Goal: Task Accomplishment & Management: Manage account settings

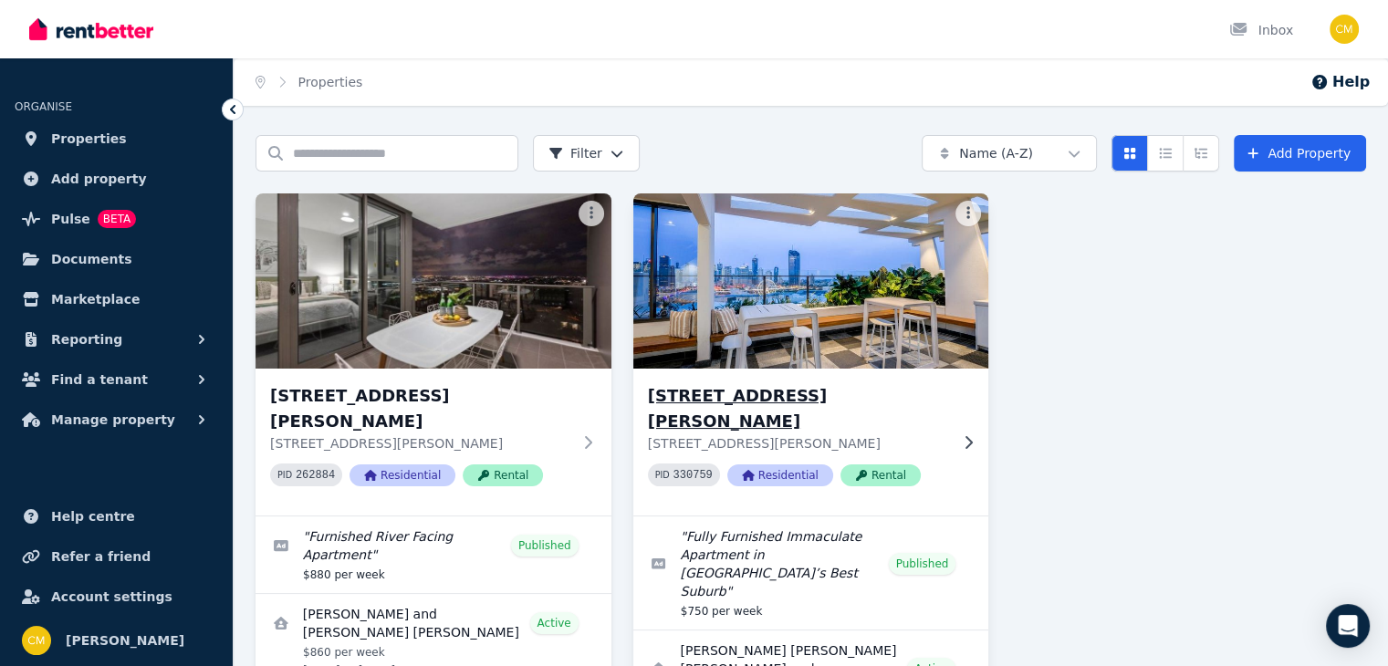
click at [885, 383] on h3 "[STREET_ADDRESS][PERSON_NAME]" at bounding box center [798, 408] width 301 height 51
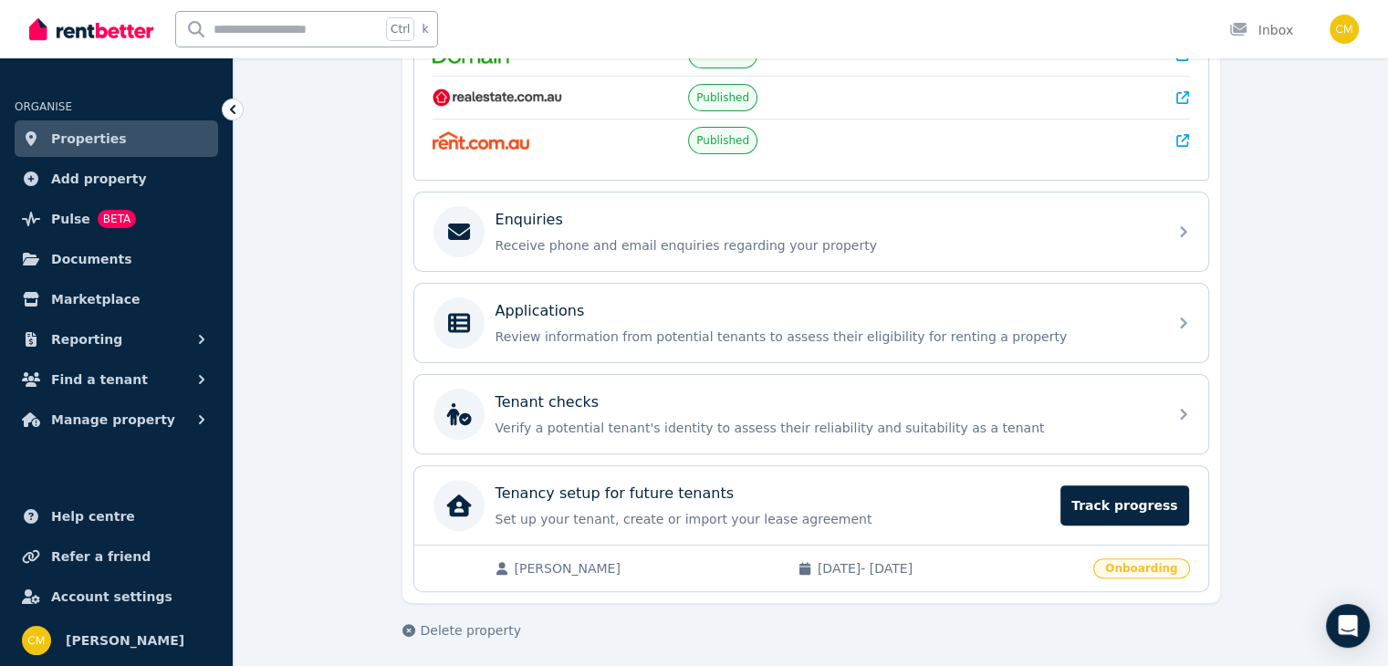
scroll to position [457, 0]
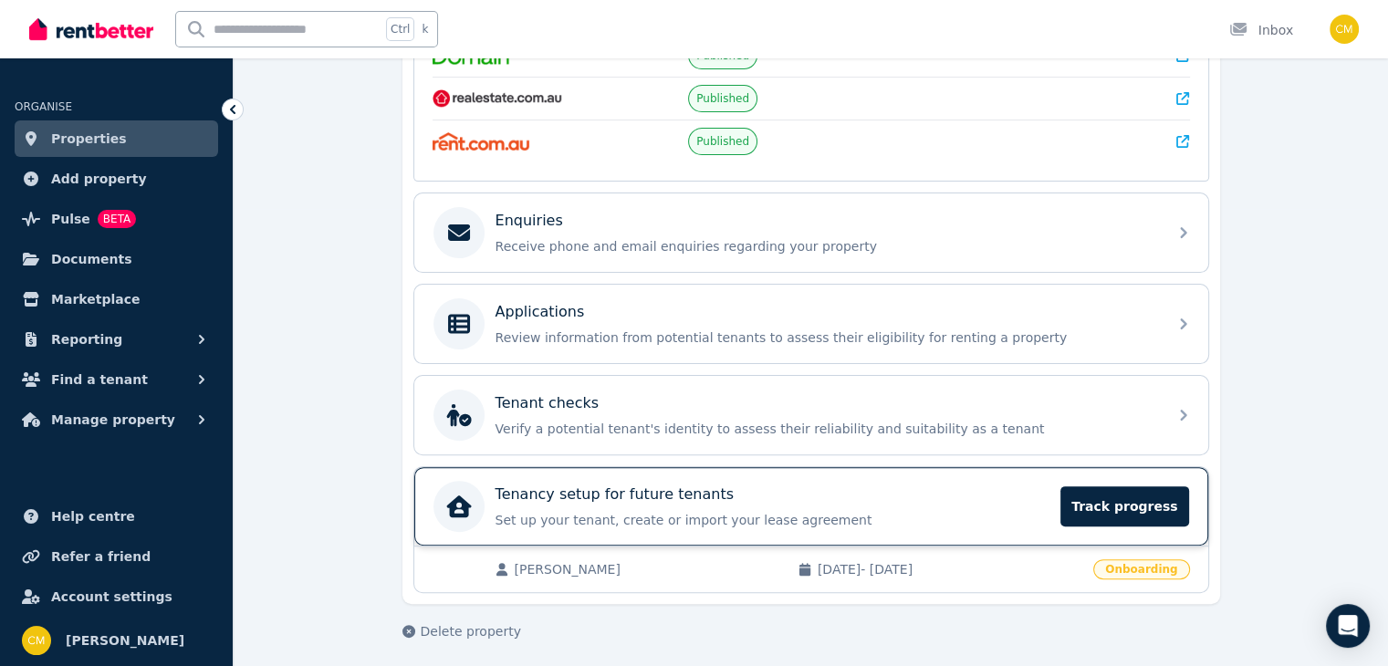
click at [730, 490] on div "Tenancy setup for future tenants" at bounding box center [772, 495] width 555 height 22
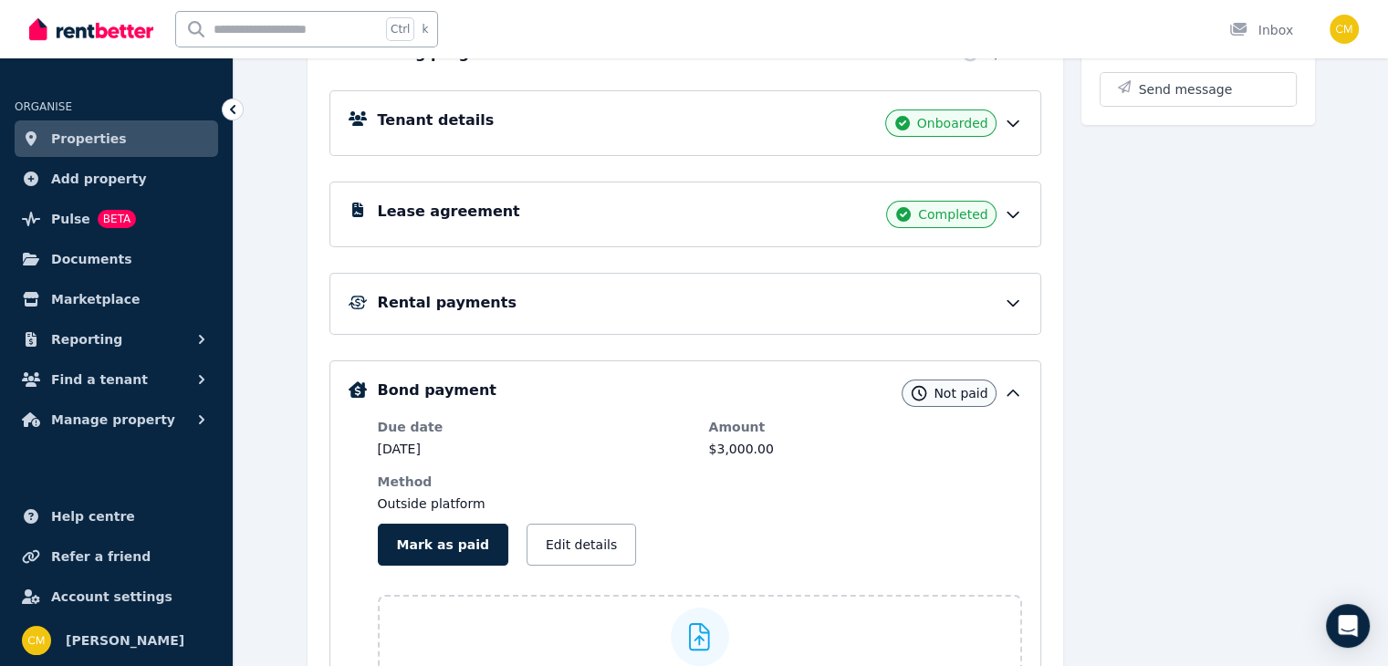
scroll to position [237, 0]
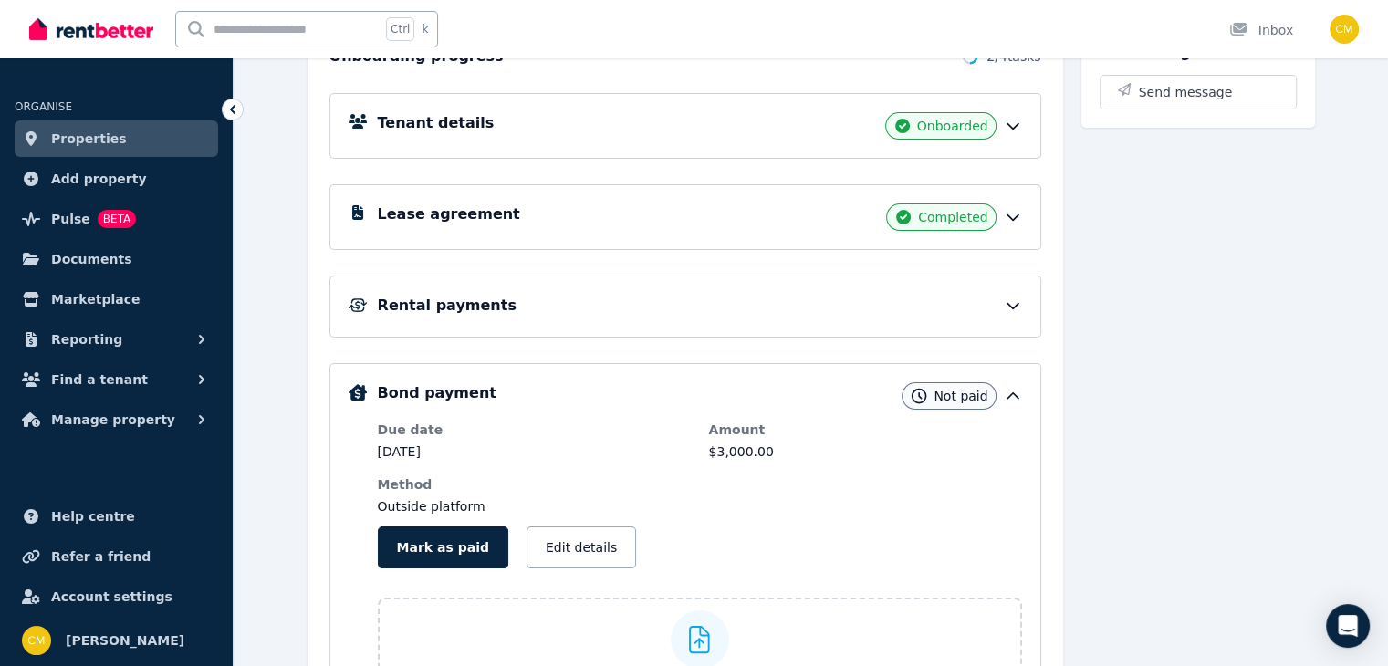
click at [839, 307] on div "Rental payments" at bounding box center [700, 306] width 644 height 22
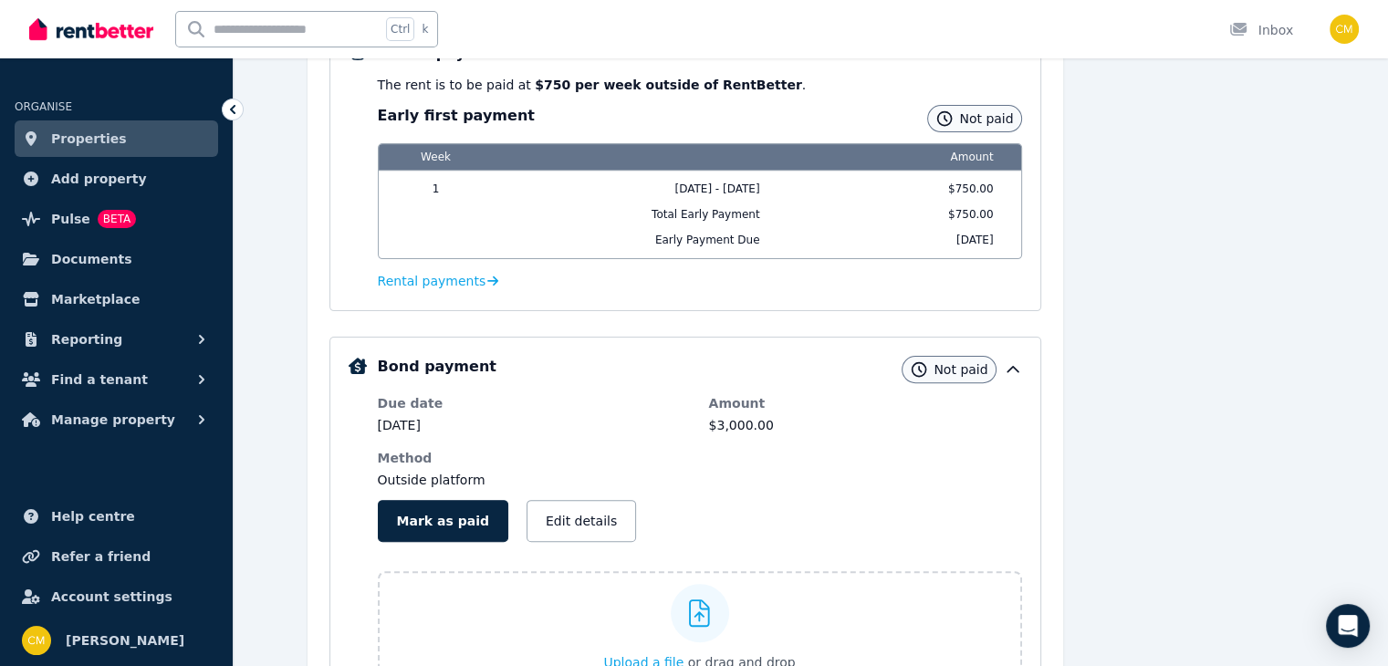
scroll to position [259, 0]
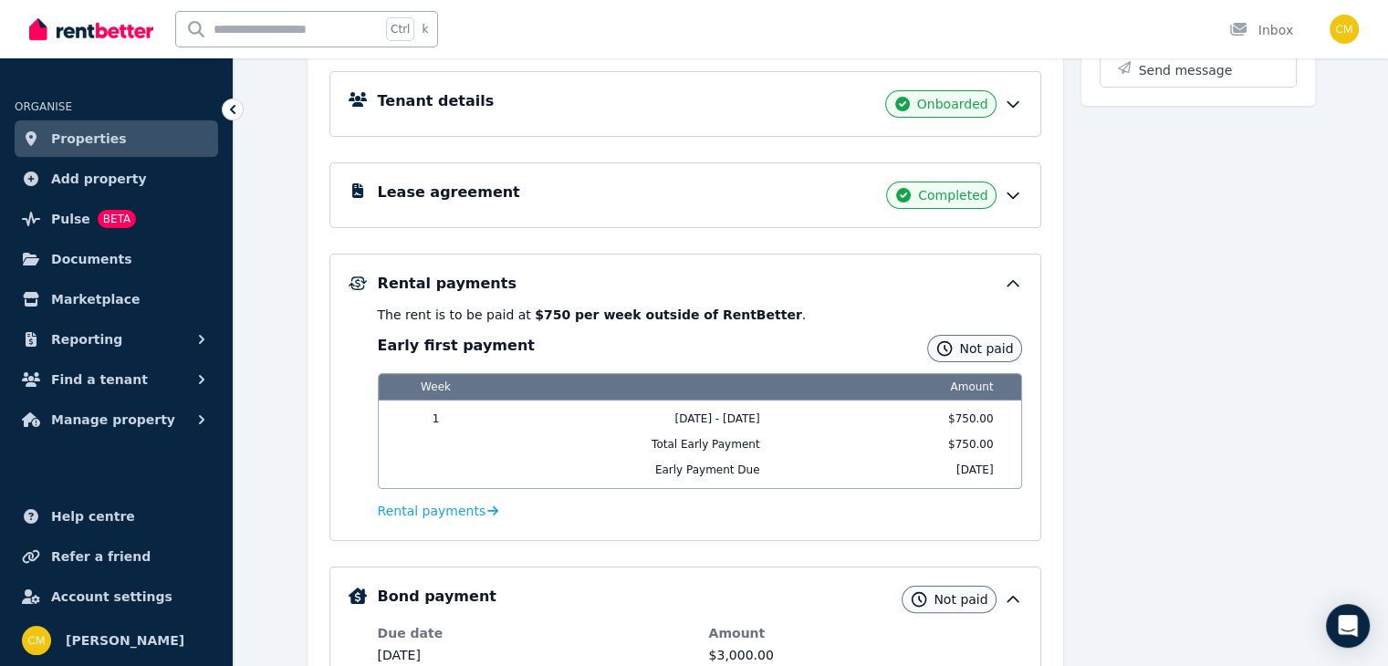
click at [888, 313] on p "The rent is to be paid at $750 per week outside of RentBetter ." at bounding box center [700, 315] width 644 height 18
click at [429, 511] on span "Rental payments" at bounding box center [432, 511] width 109 height 18
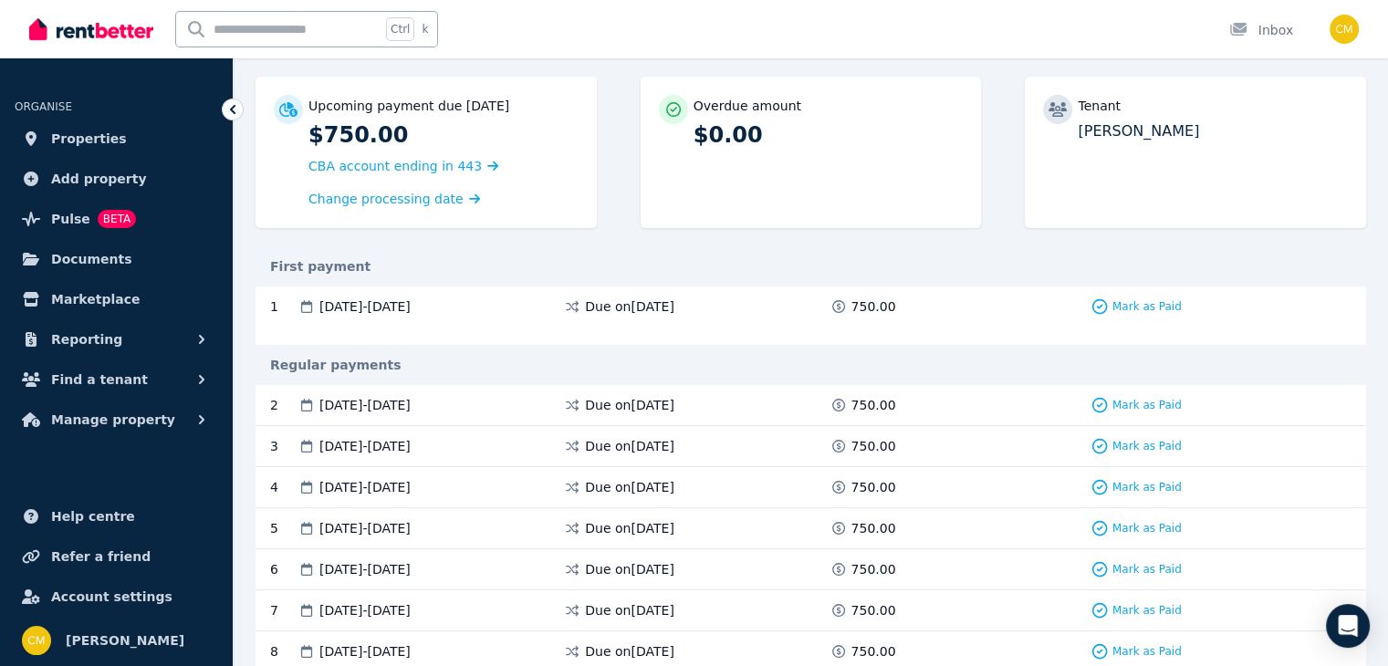
scroll to position [157, 0]
click at [1133, 307] on span "Mark as Paid" at bounding box center [1146, 308] width 69 height 15
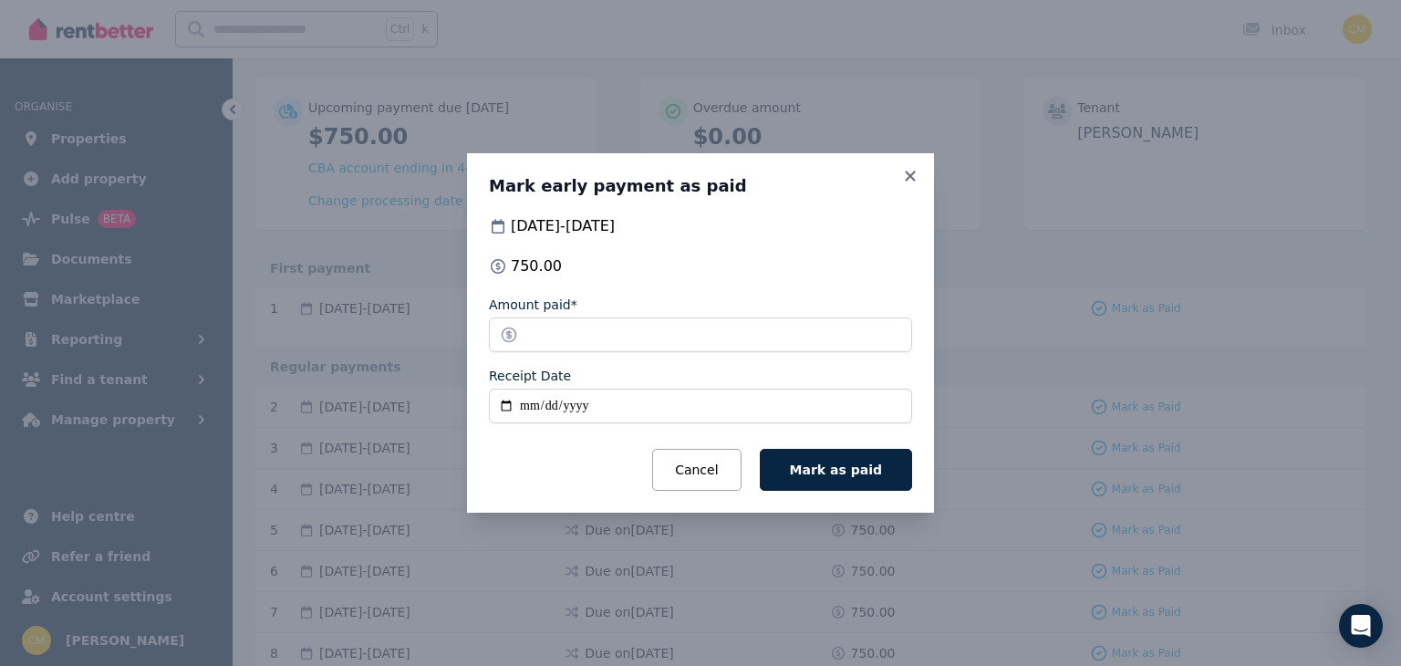
click at [671, 401] on input "Receipt Date" at bounding box center [700, 406] width 423 height 35
click at [504, 401] on input "Receipt Date" at bounding box center [700, 406] width 423 height 35
type input "**********"
click at [836, 472] on span "Mark as paid" at bounding box center [836, 470] width 92 height 15
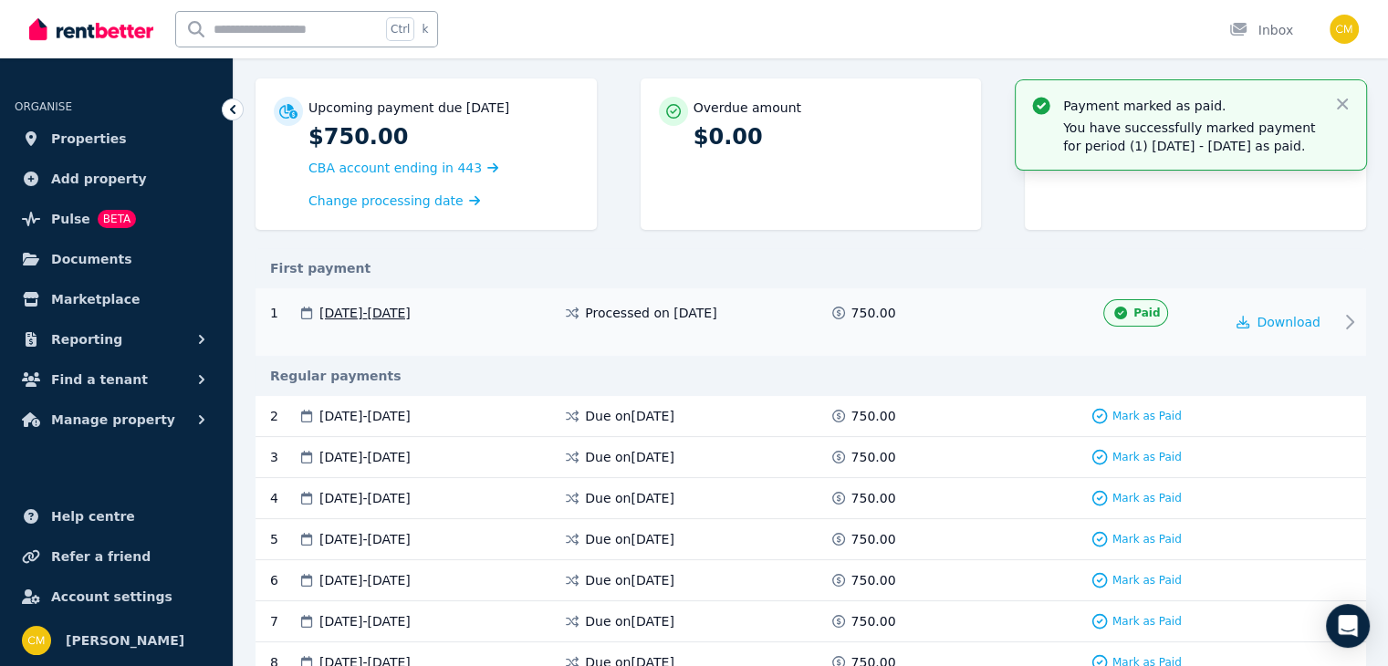
click at [891, 301] on div "1 21 Sep 2025 - 27 Sep 2025 Processed on 4 Sept 2025 750.00 Paid Download" at bounding box center [810, 322] width 1110 height 68
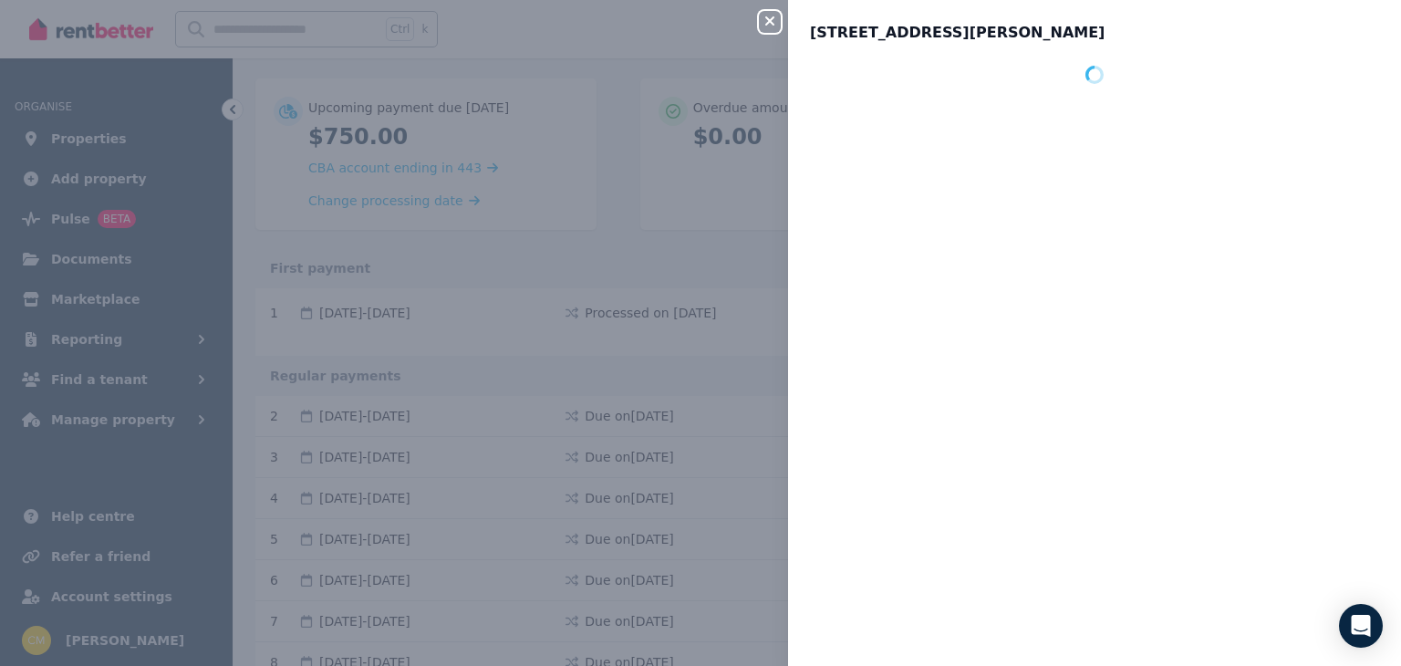
click at [250, 151] on div "Close panel 1303/49 Cordelia Street, South Brisbane" at bounding box center [700, 333] width 1401 height 666
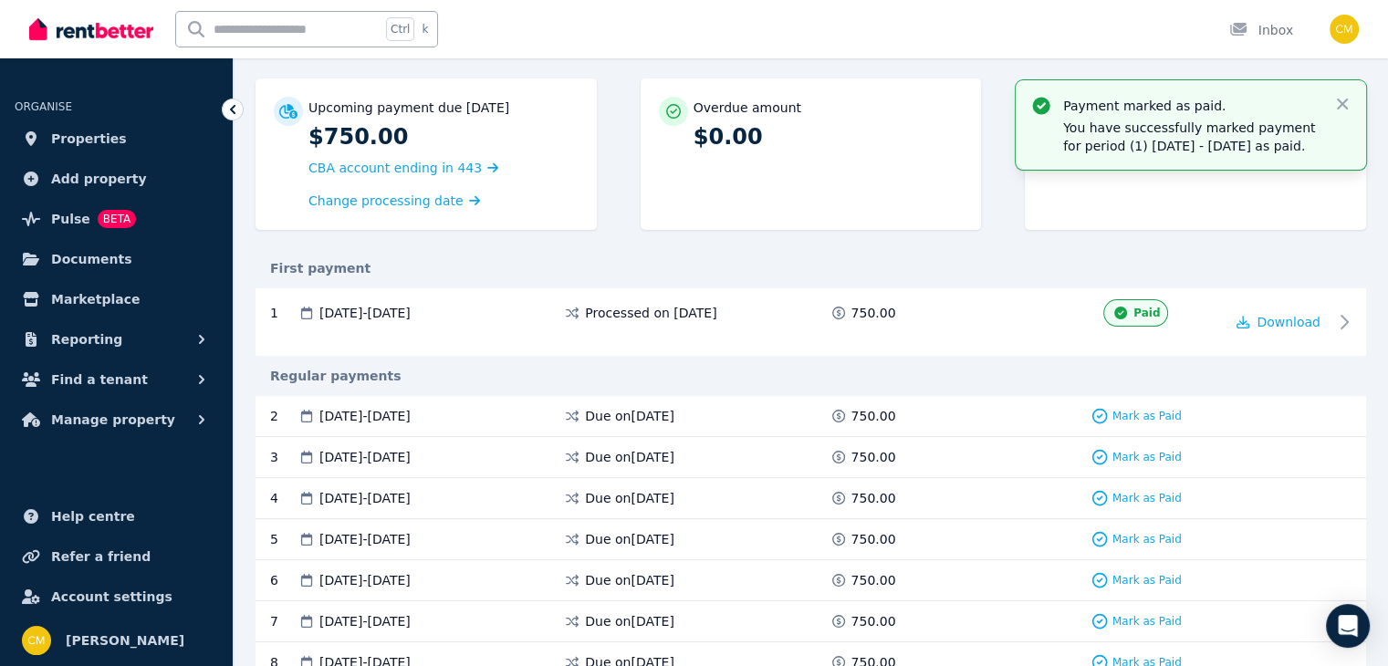
click at [642, 245] on div "Upcoming payment due 28 Sept 2025 $750.00 CBA account ending in 443 Change proc…" at bounding box center [810, 163] width 1110 height 170
click at [149, 137] on link "Properties" at bounding box center [116, 138] width 203 height 36
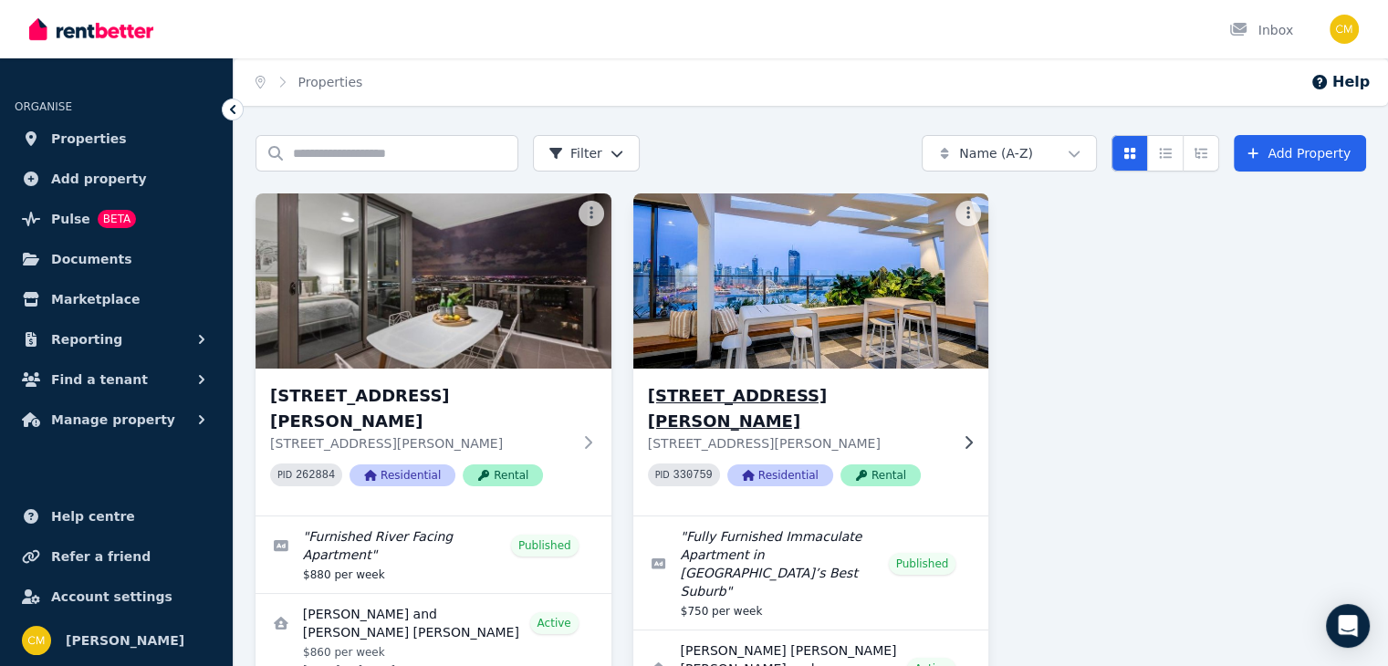
click at [790, 398] on h3 "[STREET_ADDRESS][PERSON_NAME]" at bounding box center [798, 408] width 301 height 51
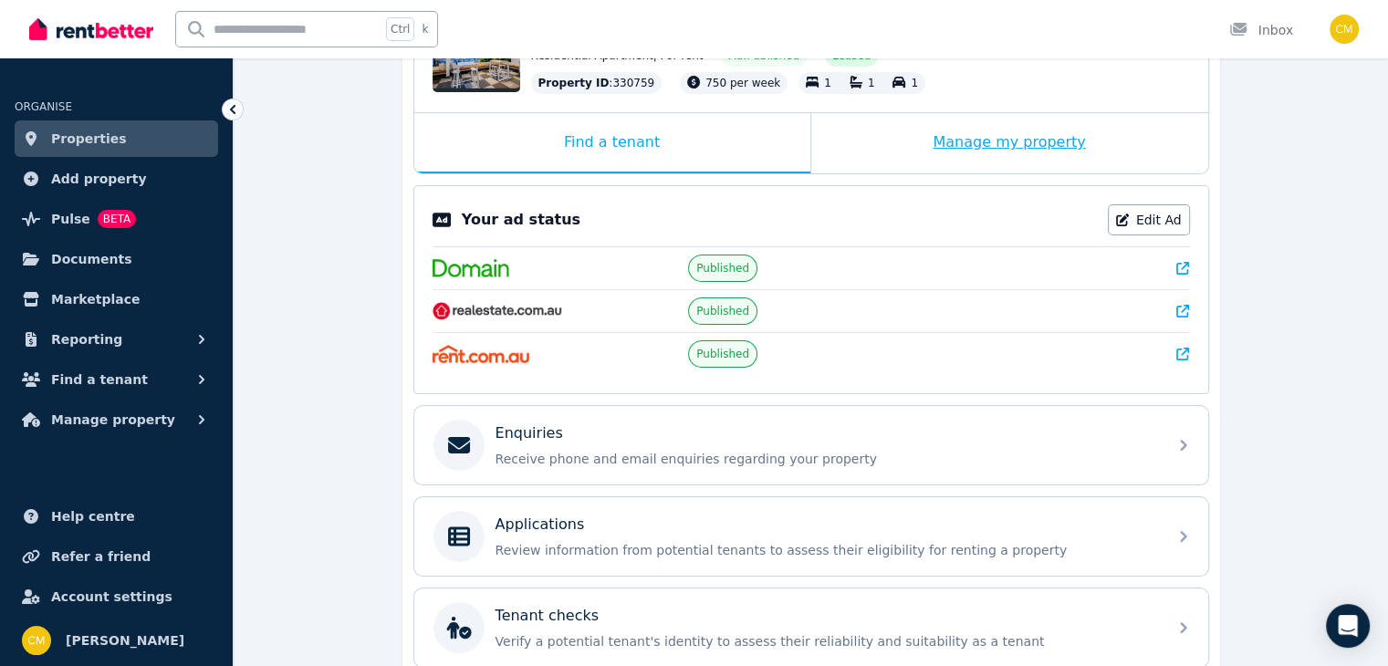
scroll to position [244, 0]
click at [1150, 225] on link "Edit Ad" at bounding box center [1149, 219] width 82 height 31
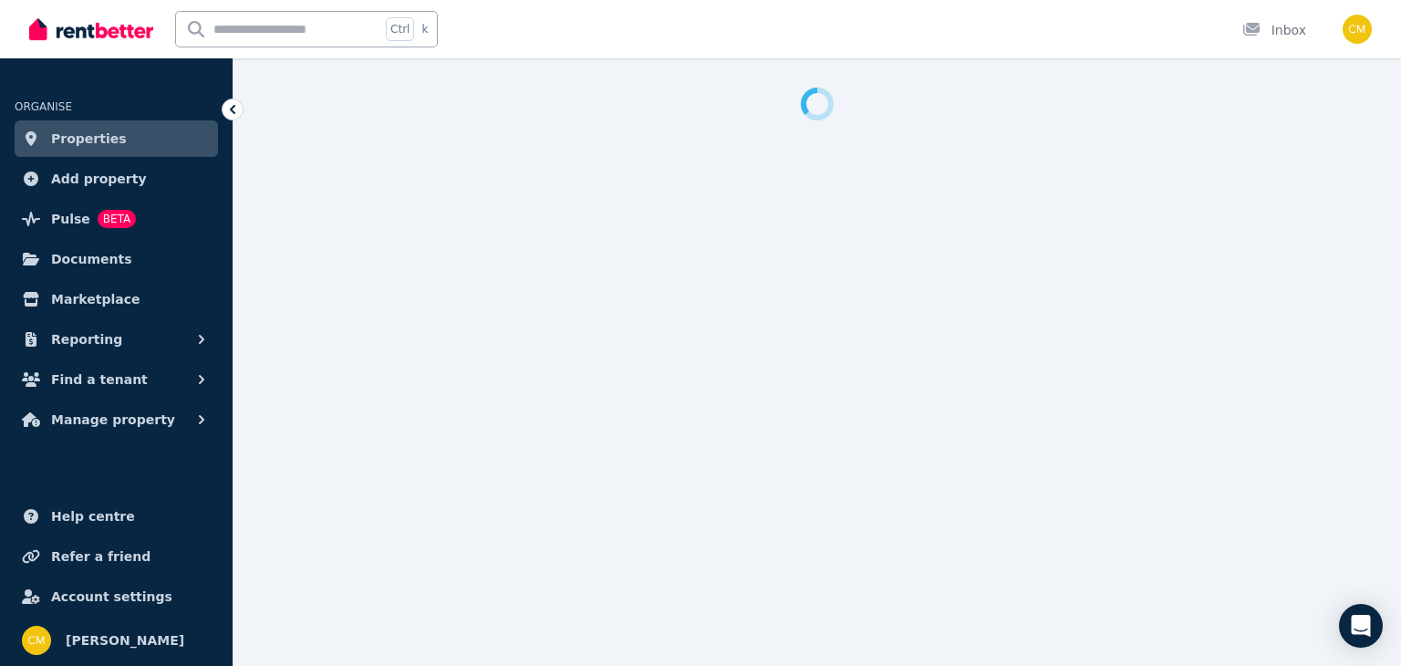
select select "**********"
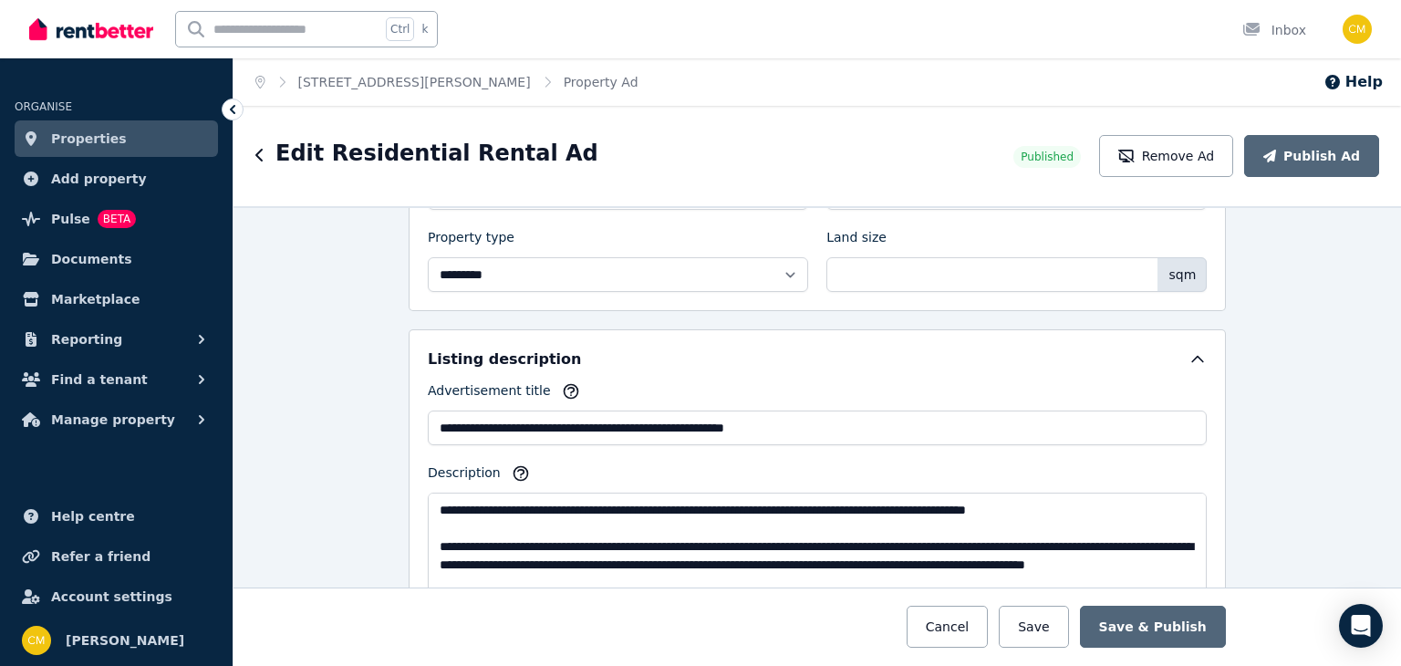
scroll to position [916, 0]
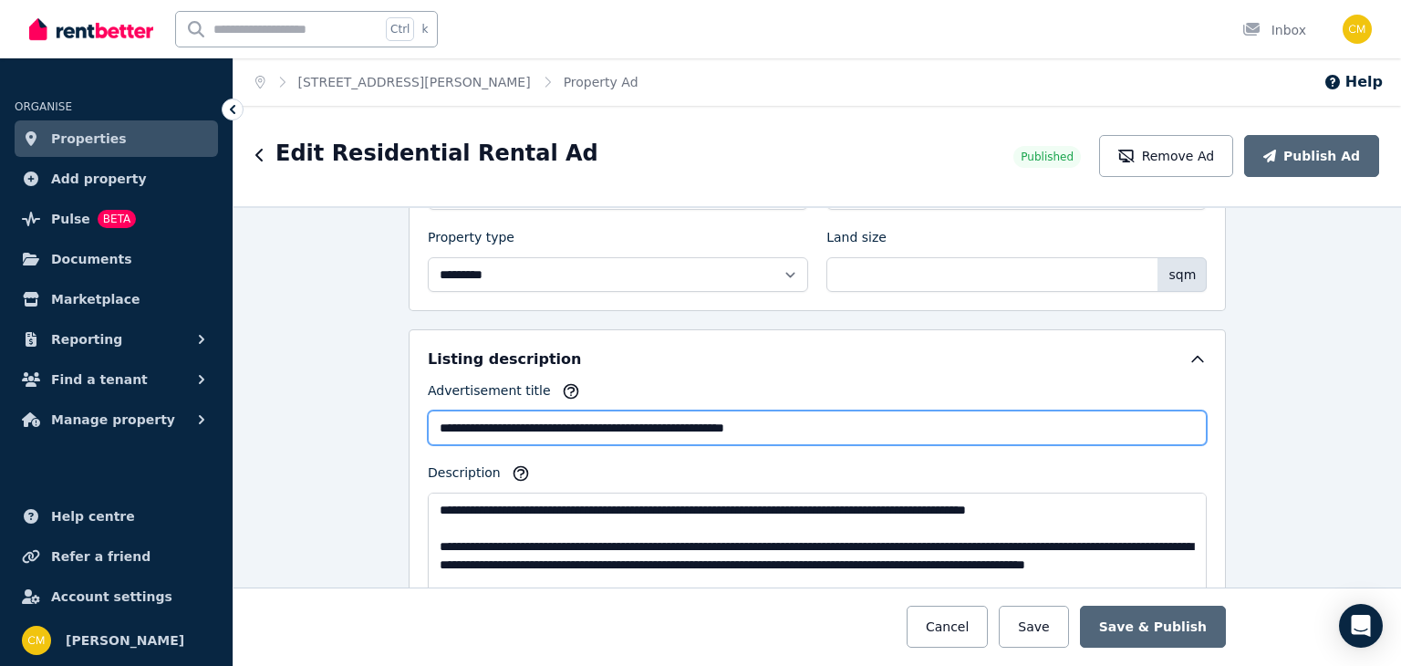
click at [431, 413] on input "**********" at bounding box center [817, 428] width 779 height 35
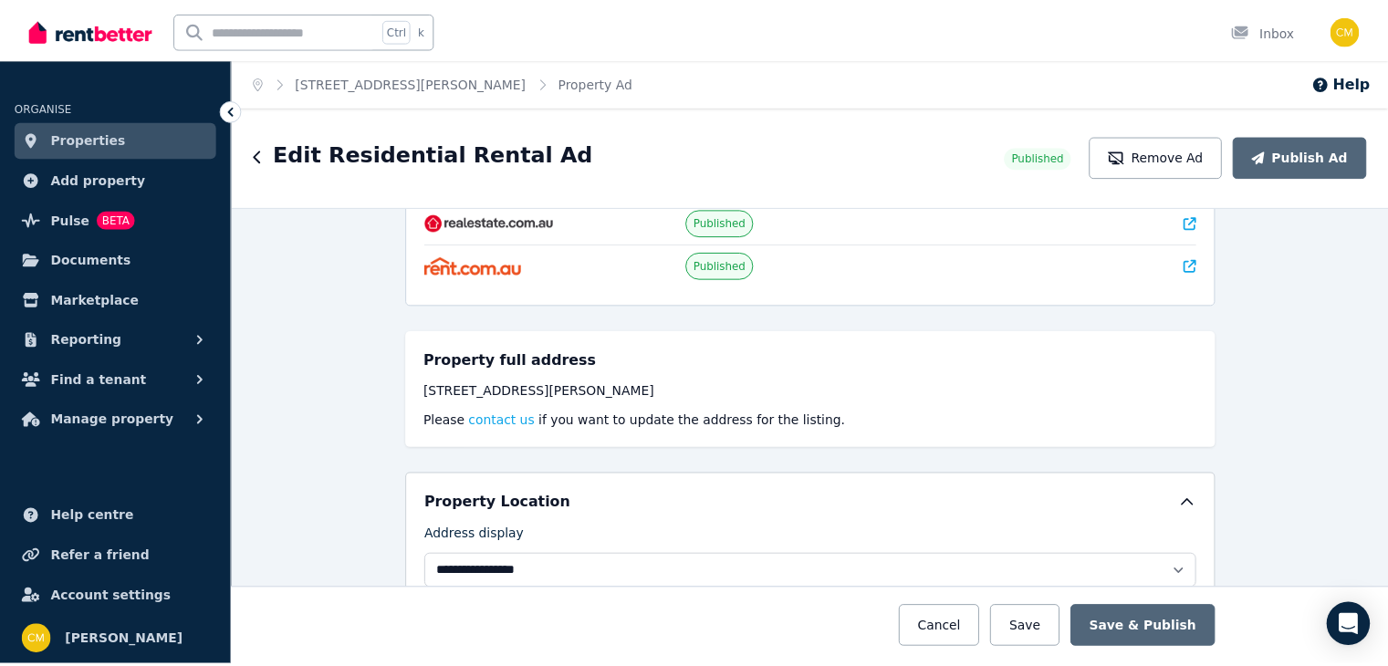
scroll to position [0, 0]
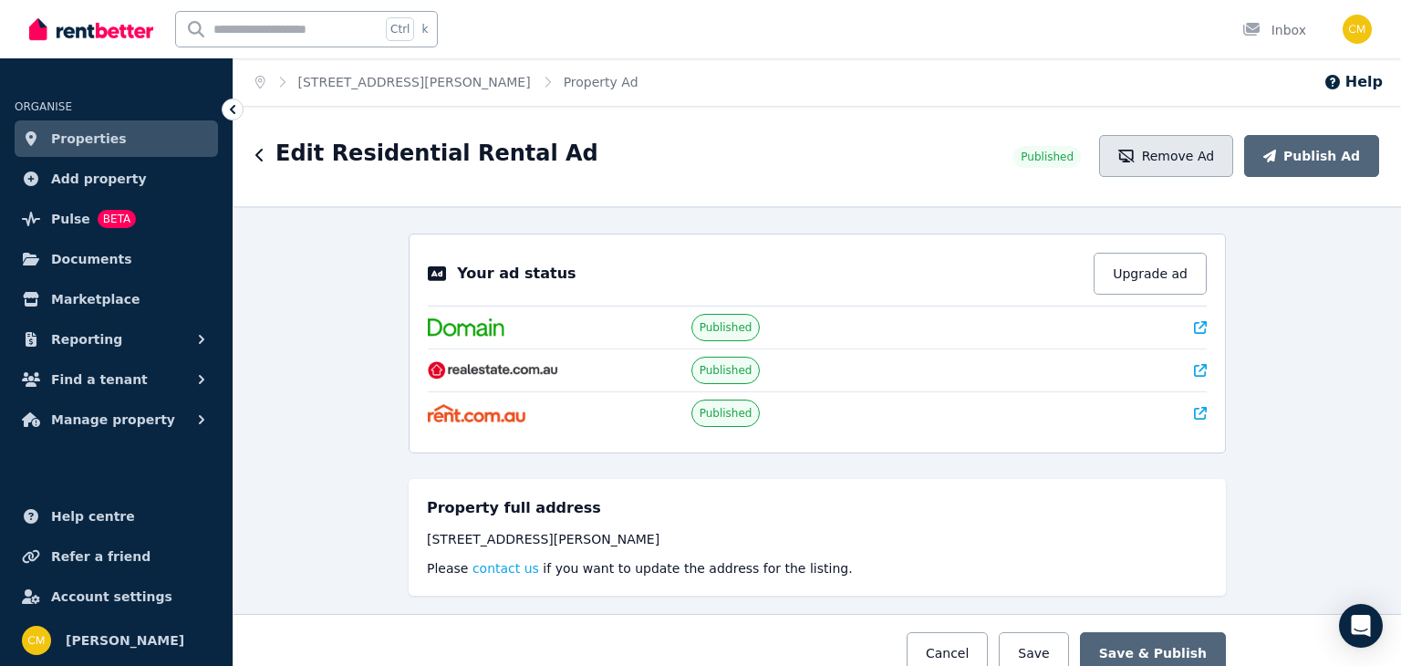
click at [1212, 151] on button "Remove Ad" at bounding box center [1166, 156] width 134 height 42
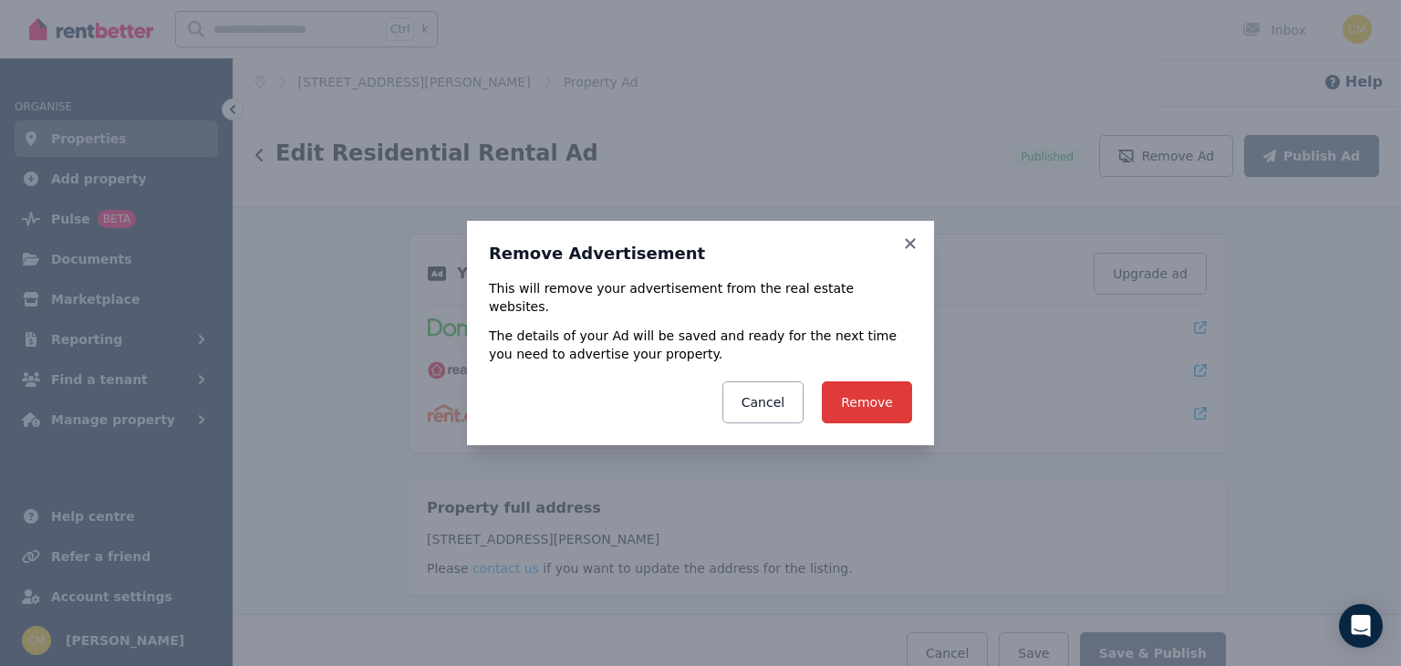
click at [872, 388] on button "Remove" at bounding box center [867, 402] width 90 height 42
